Goal: Check status: Check status

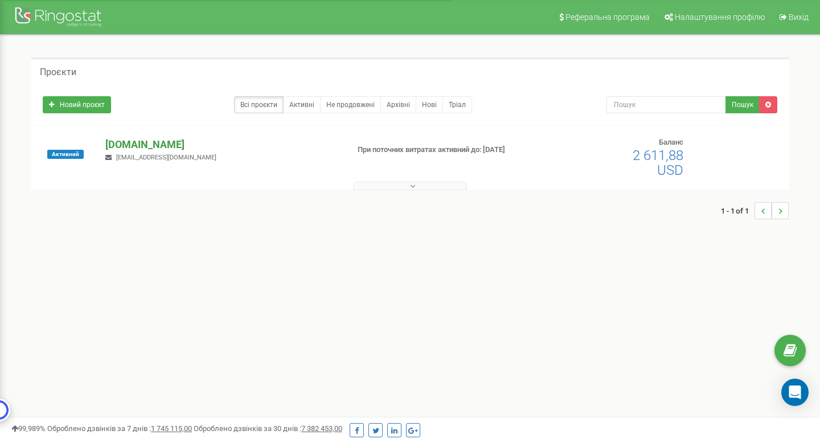
click at [156, 146] on p "[DOMAIN_NAME]" at bounding box center [221, 144] width 233 height 15
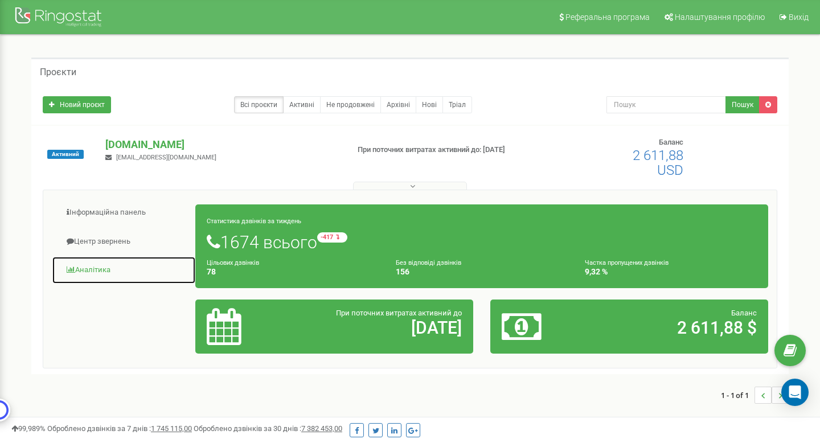
click at [104, 267] on link "Аналiтика" at bounding box center [124, 270] width 144 height 28
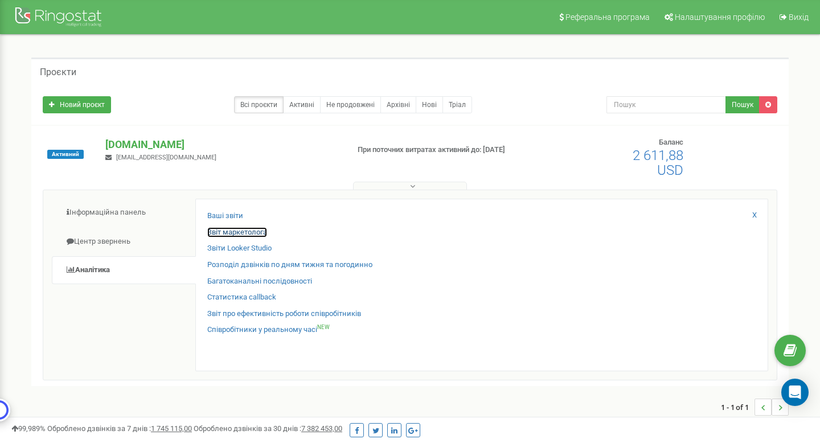
click at [246, 231] on link "Звіт маркетолога" at bounding box center [237, 232] width 60 height 11
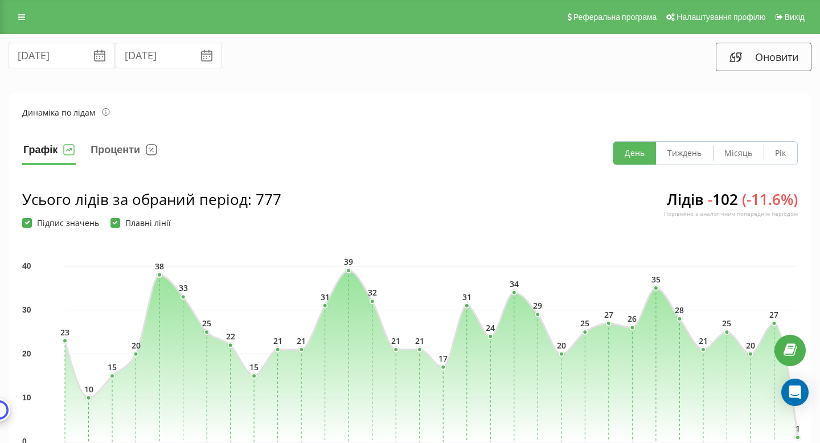
click at [93, 58] on icon at bounding box center [100, 56] width 14 height 14
click at [200, 54] on icon at bounding box center [207, 56] width 14 height 14
click at [158, 54] on input "[DATE]" at bounding box center [169, 56] width 106 height 26
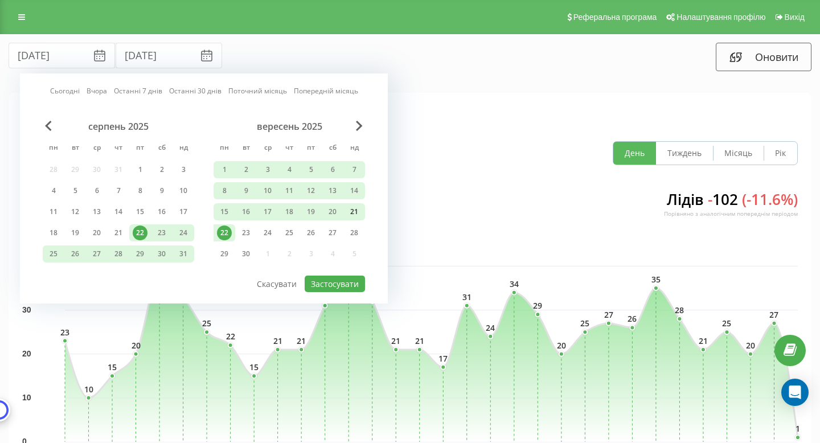
click at [346, 212] on div "21" at bounding box center [354, 211] width 22 height 17
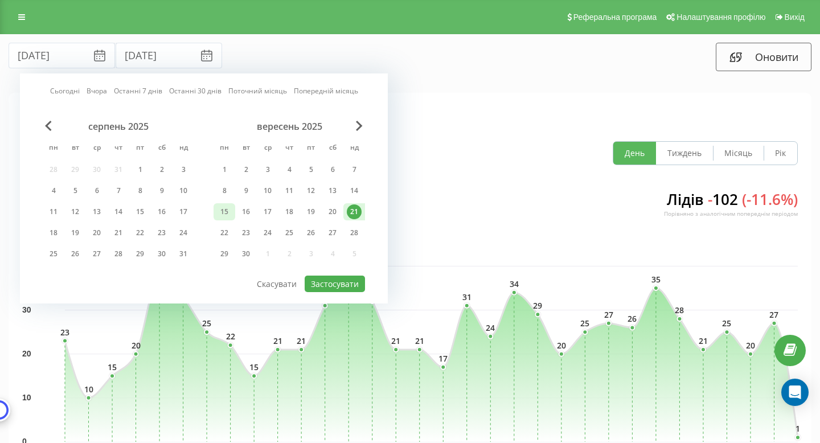
click at [227, 208] on div "15" at bounding box center [224, 211] width 15 height 15
click at [352, 278] on button "Застосувати" at bounding box center [335, 284] width 60 height 17
type input "[DATE]"
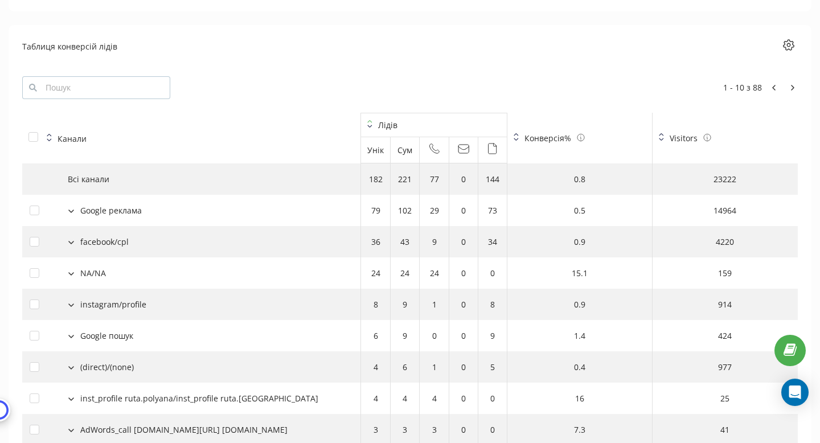
scroll to position [1163, 0]
click at [790, 92] on button at bounding box center [793, 88] width 10 height 11
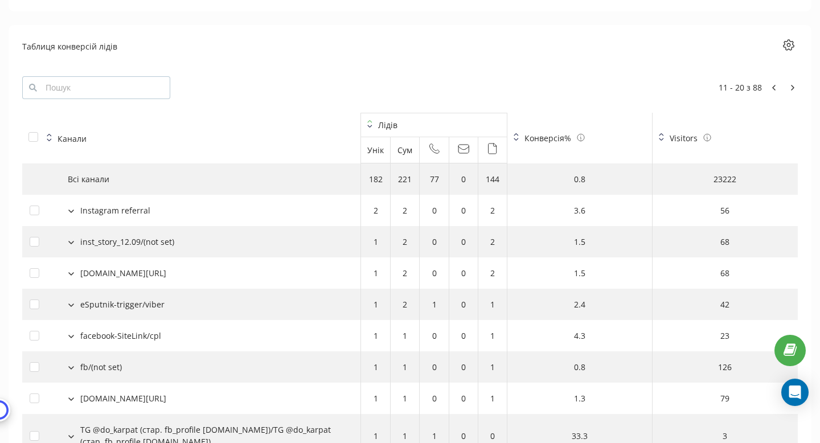
scroll to position [1074, 0]
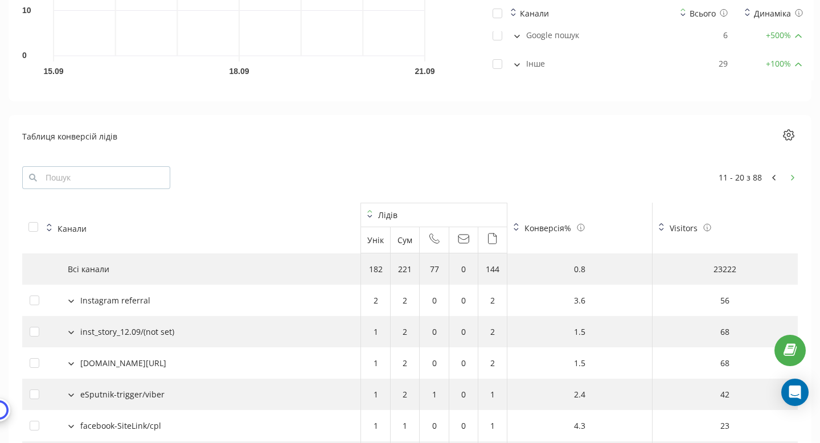
click at [790, 173] on button at bounding box center [793, 177] width 10 height 11
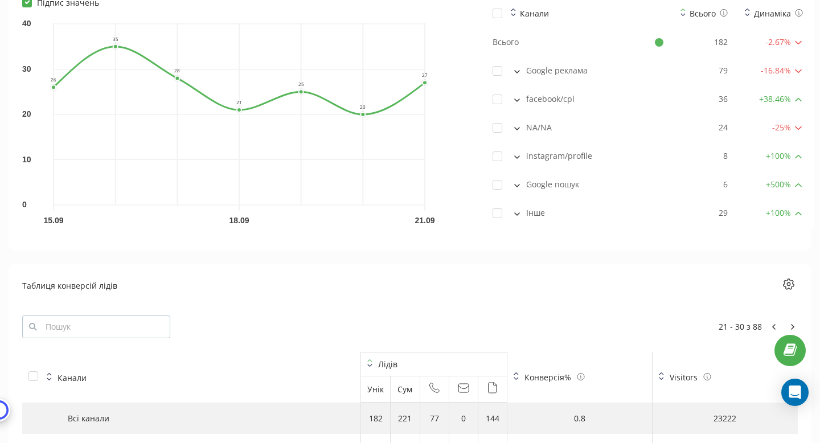
scroll to position [922, 0]
